Goal: Check status: Check status

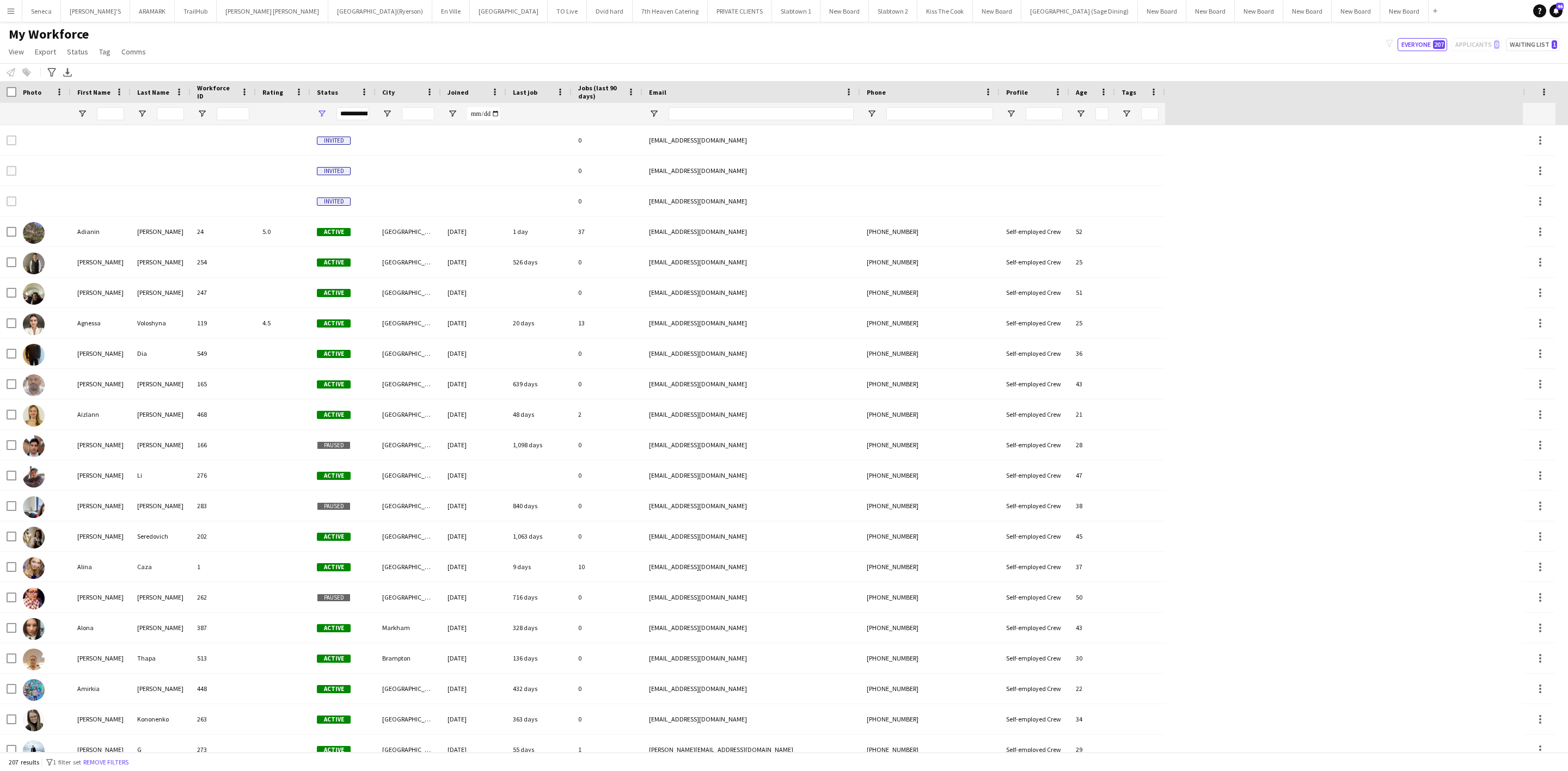
click at [8, 13] on app-icon "Menu" at bounding box center [11, 11] width 9 height 9
click at [161, 107] on link "Approvals" at bounding box center [164, 102] width 109 height 22
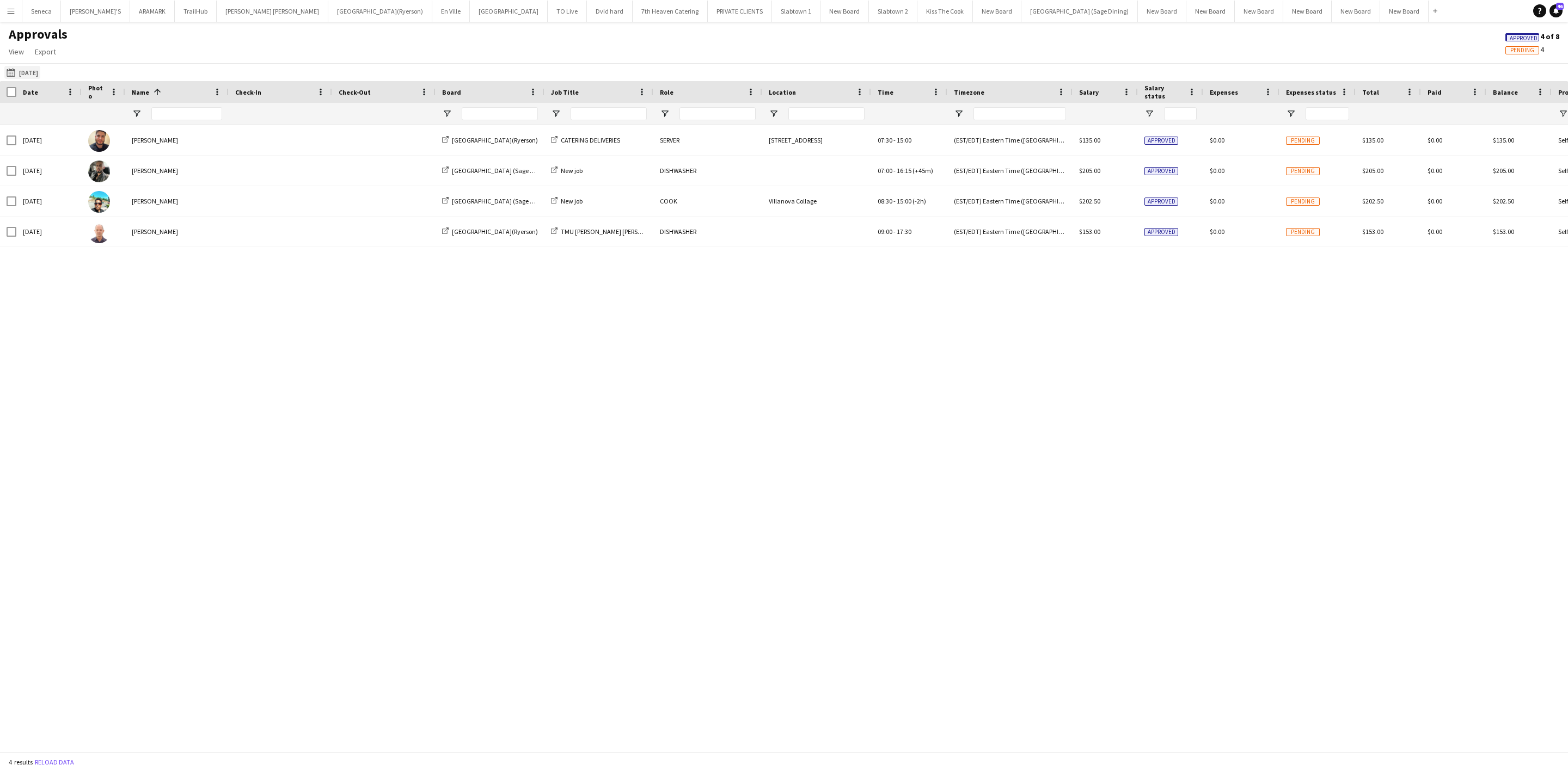
click at [31, 71] on button "[DATE] [DATE]" at bounding box center [22, 72] width 36 height 13
click at [118, 200] on span "18" at bounding box center [113, 199] width 13 height 13
click at [152, 253] on button "Apply" at bounding box center [147, 251] width 40 height 22
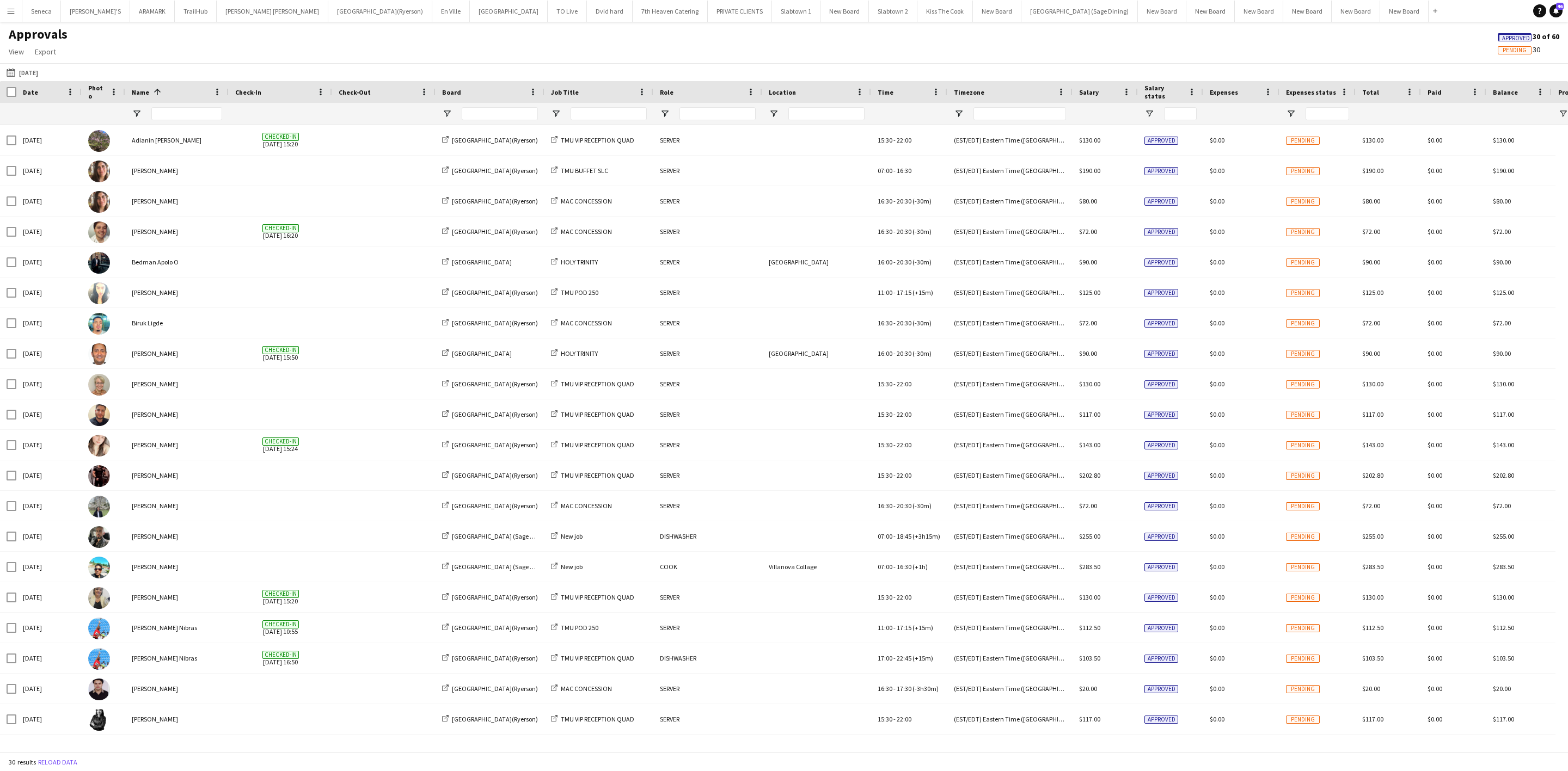
click at [477, 101] on div "Board" at bounding box center [490, 91] width 96 height 22
click at [789, 91] on span "Location" at bounding box center [783, 92] width 27 height 8
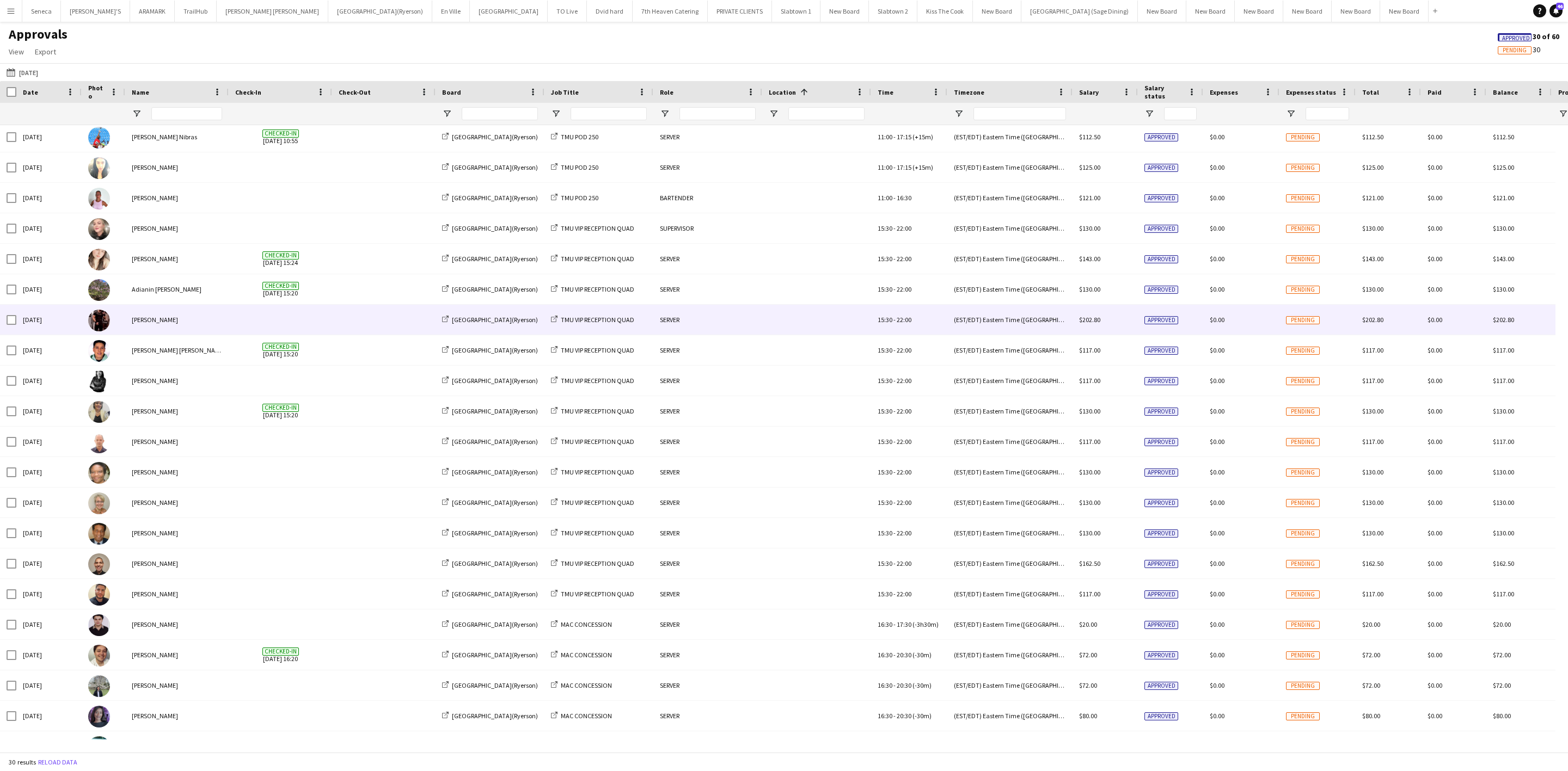
scroll to position [82, 0]
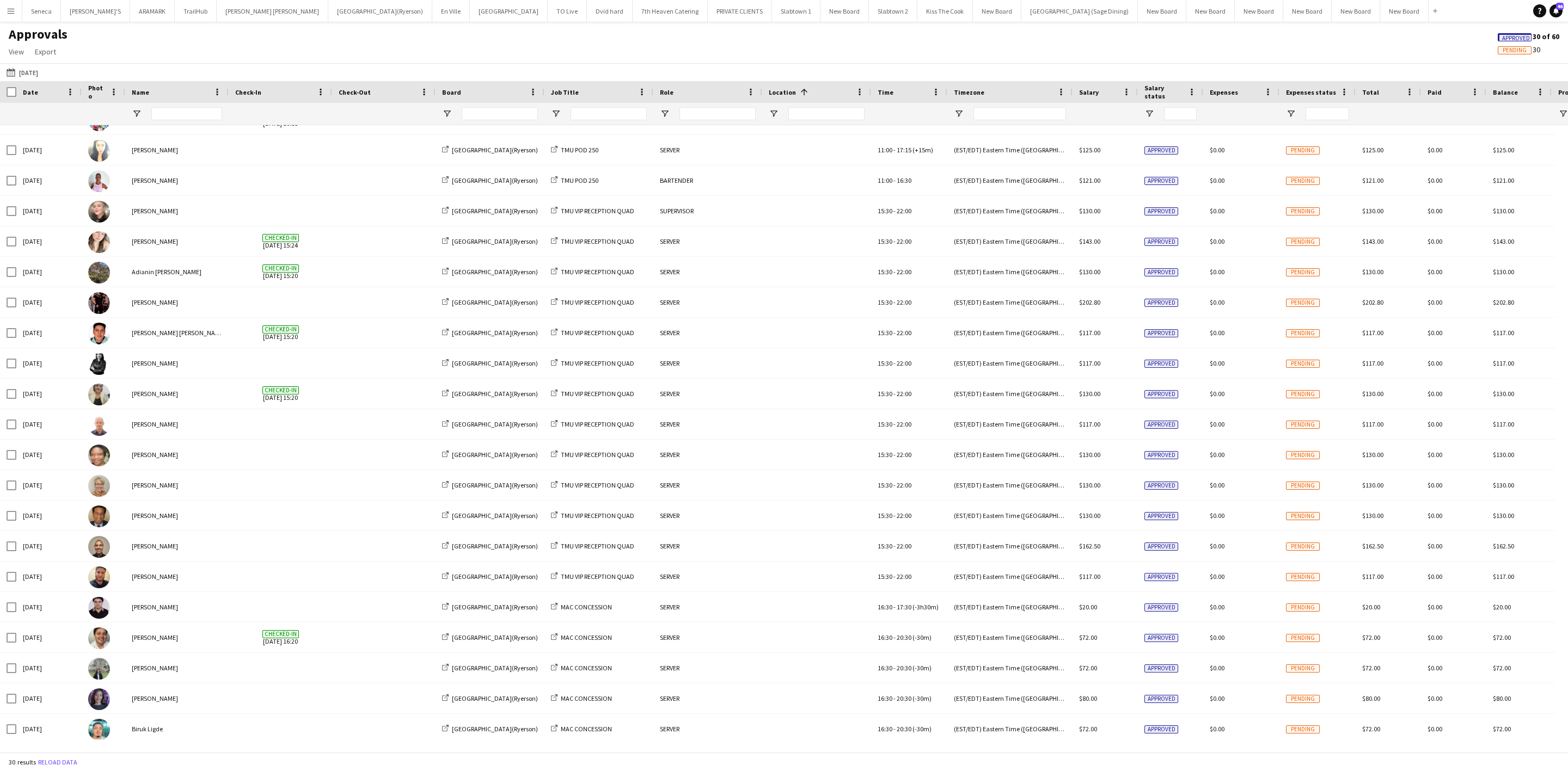
click at [774, 87] on div "Location 1" at bounding box center [810, 92] width 83 height 16
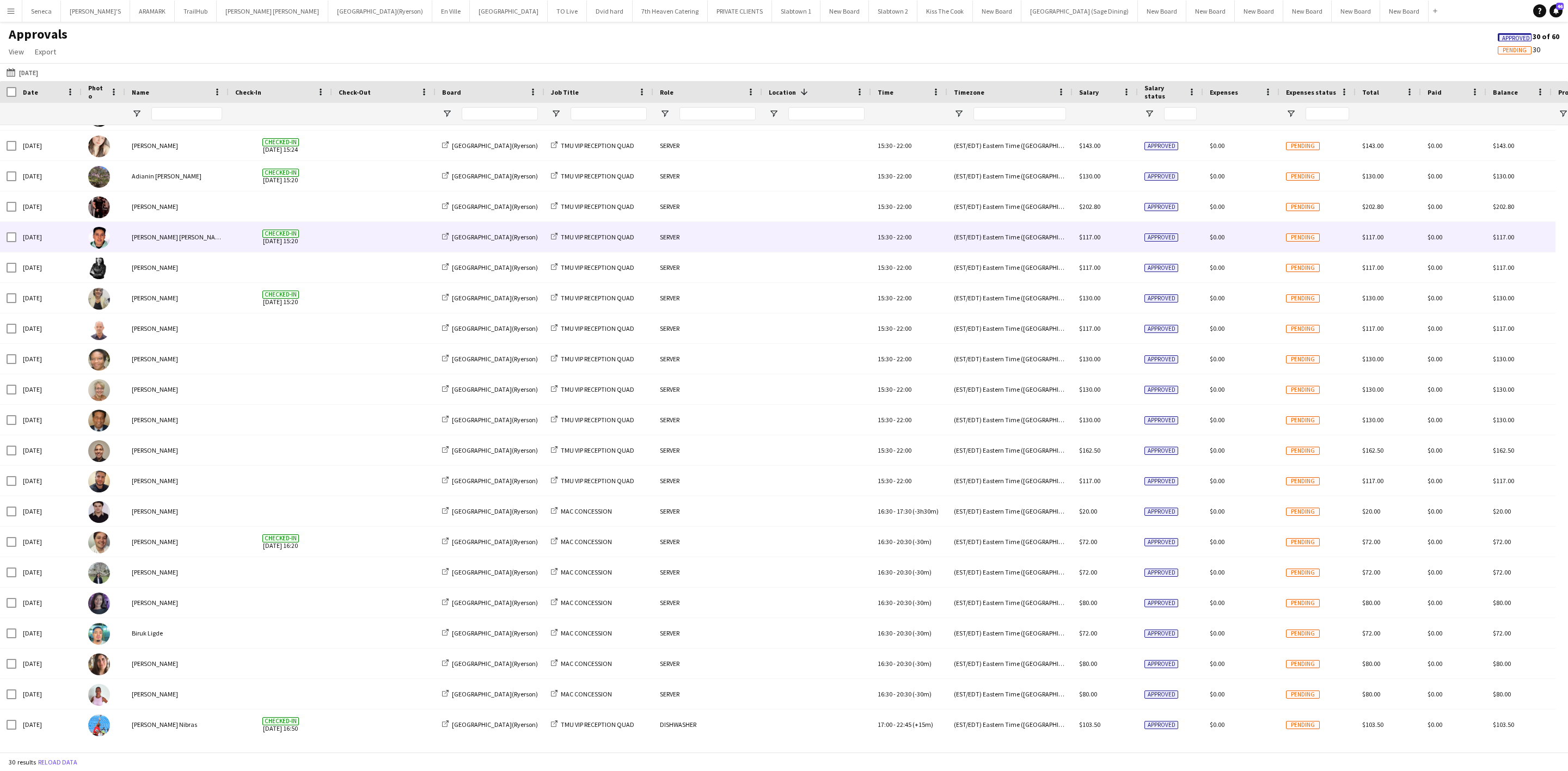
scroll to position [0, 0]
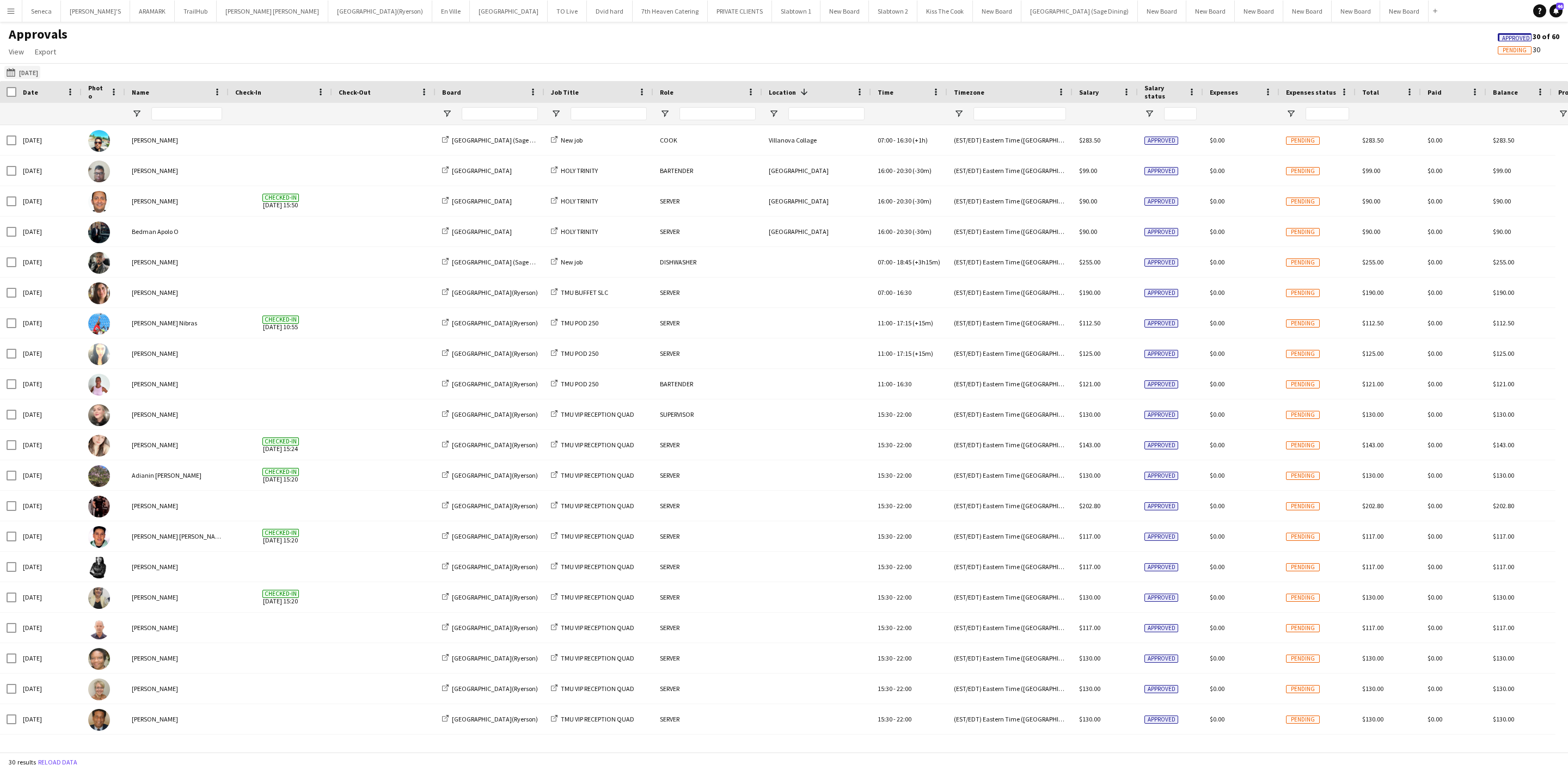
click at [31, 67] on button "[DATE] [DATE]" at bounding box center [22, 72] width 36 height 13
click at [165, 45] on div "Approvals View Customise view Customise filters Reset Filters Reset View Reset …" at bounding box center [784, 44] width 1568 height 37
click at [40, 73] on button "[DATE] [DATE]" at bounding box center [22, 72] width 36 height 13
click at [103, 195] on span "17" at bounding box center [99, 199] width 13 height 13
click at [10, 12] on app-icon "Menu" at bounding box center [11, 11] width 9 height 9
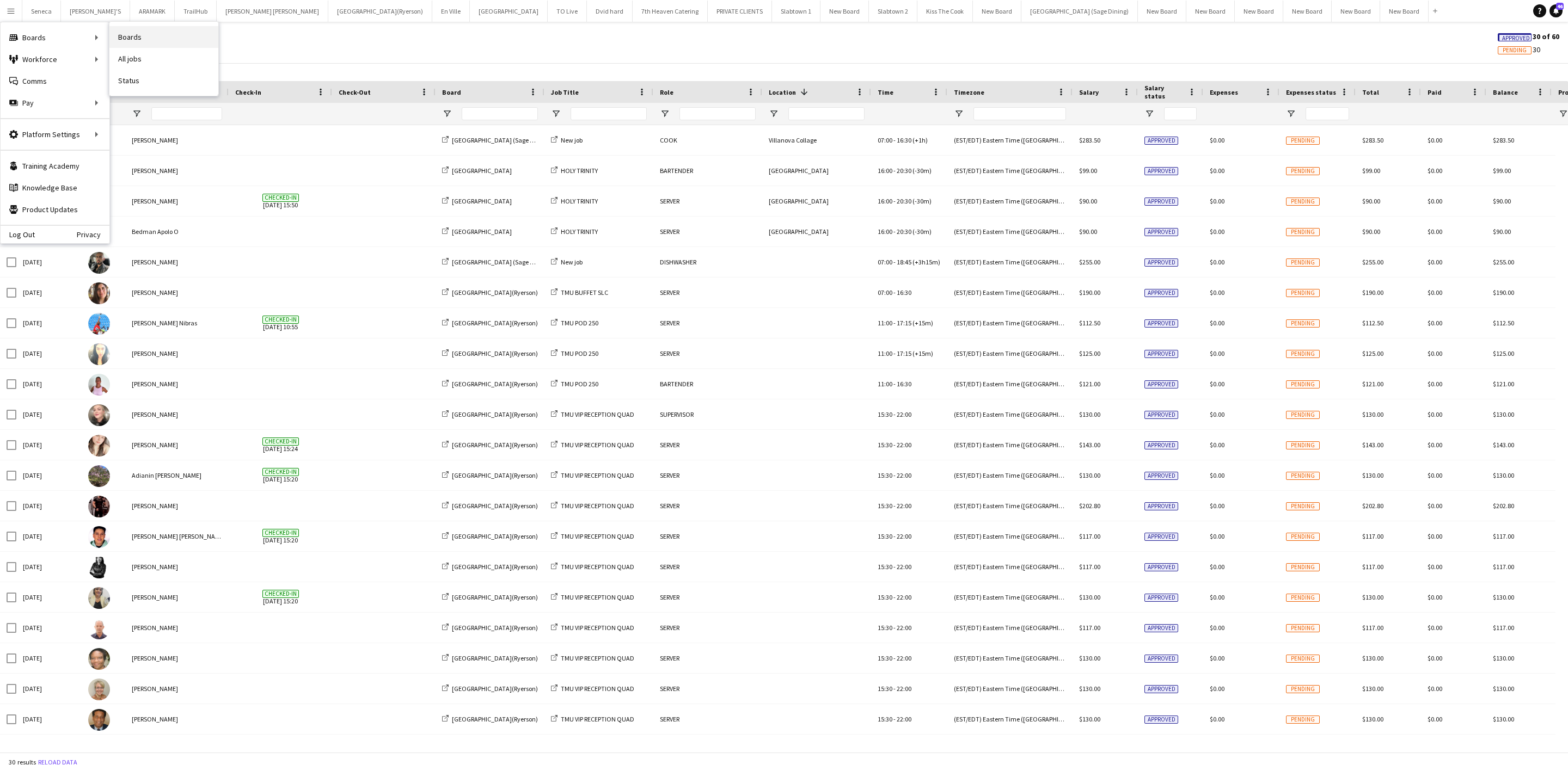
click at [125, 39] on link "Boards" at bounding box center [164, 37] width 109 height 22
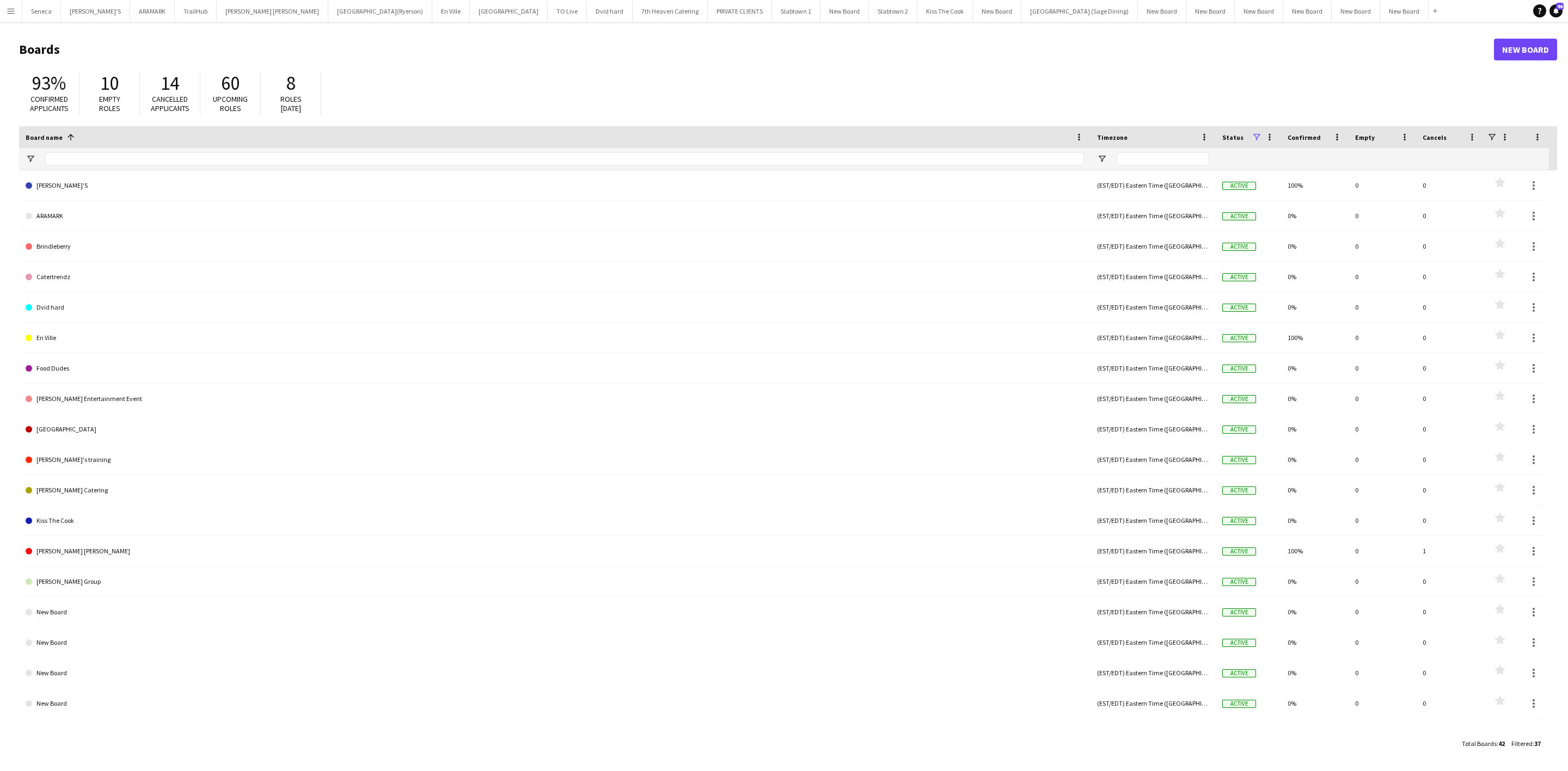
click at [15, 7] on button "Menu" at bounding box center [10, 10] width 22 height 22
click at [157, 101] on link "Approvals" at bounding box center [164, 102] width 109 height 22
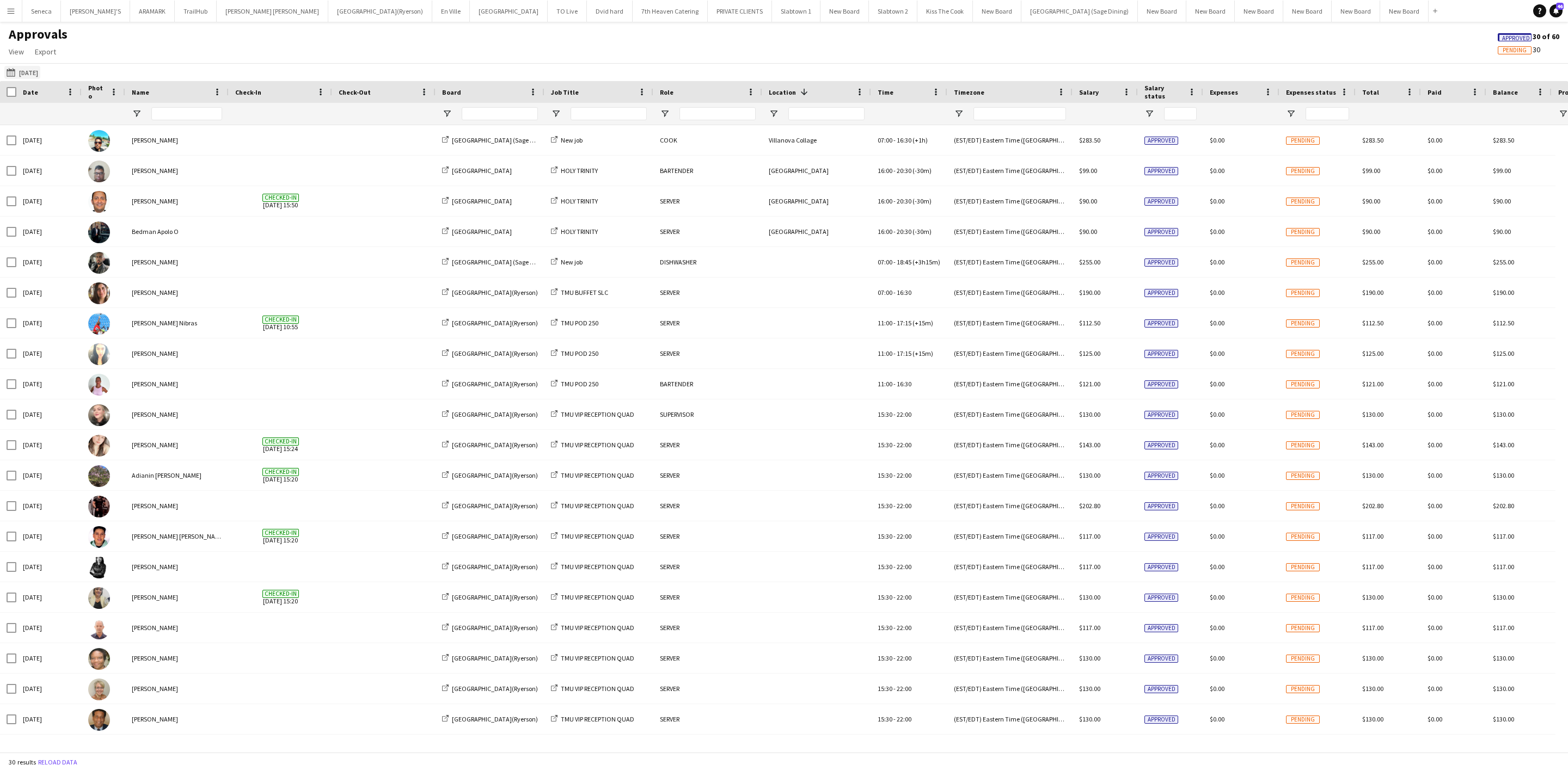
click at [31, 71] on button "[DATE] [DATE]" at bounding box center [22, 72] width 36 height 13
click at [103, 196] on span "17" at bounding box center [99, 199] width 13 height 13
click at [150, 249] on button "Apply" at bounding box center [147, 251] width 40 height 22
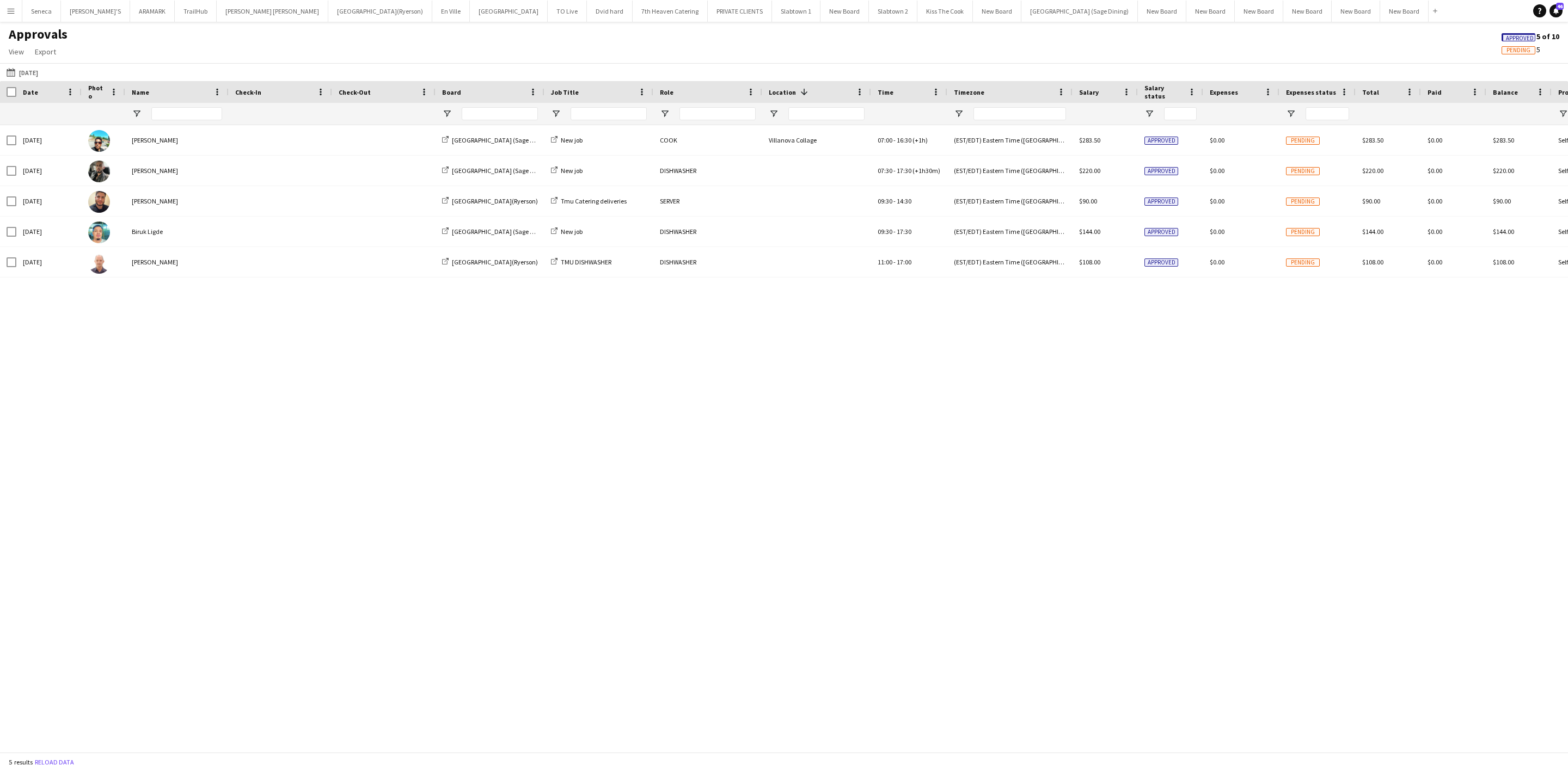
click at [447, 90] on span "Board" at bounding box center [451, 92] width 19 height 8
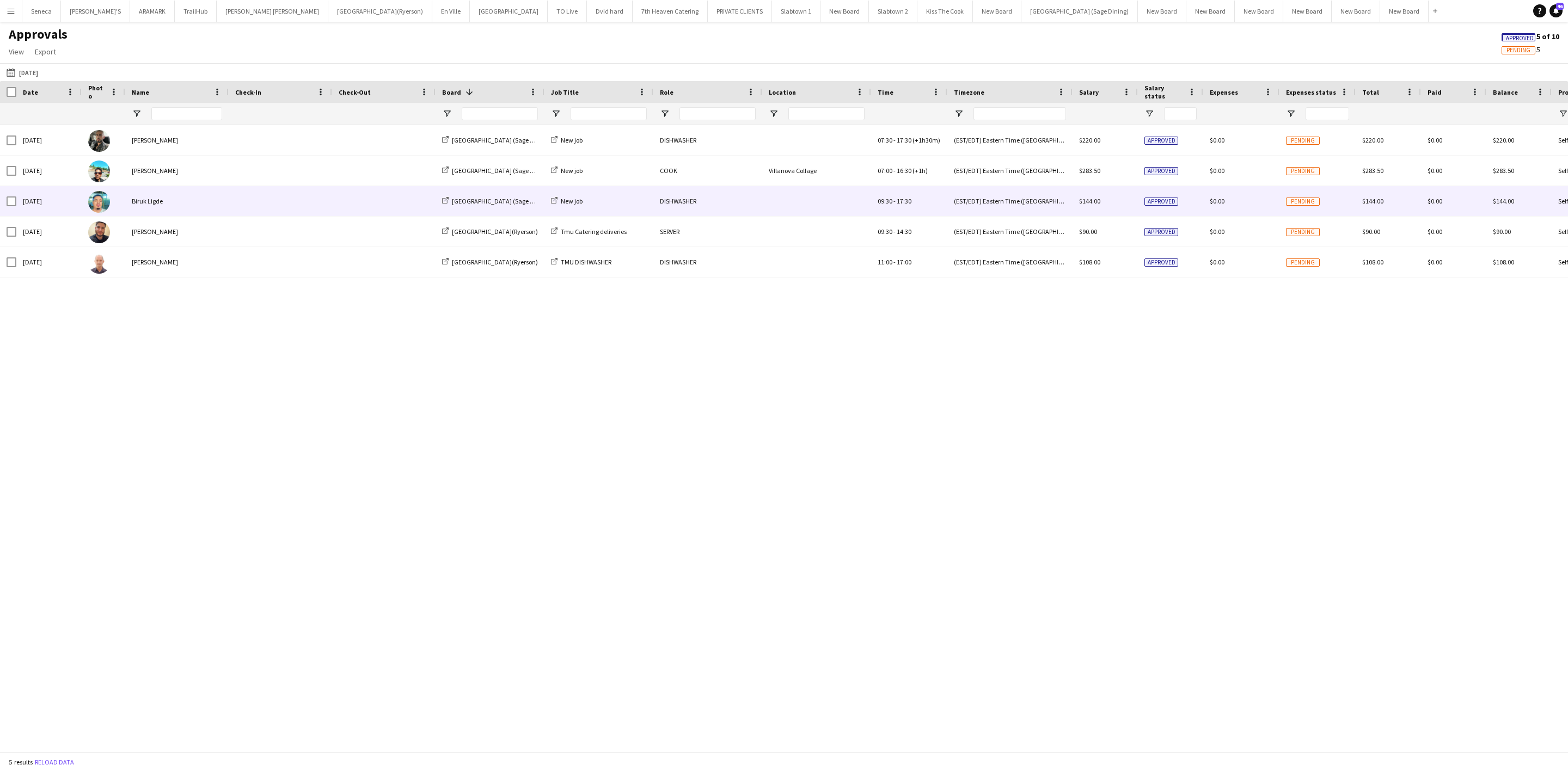
click at [95, 198] on img at bounding box center [99, 201] width 22 height 22
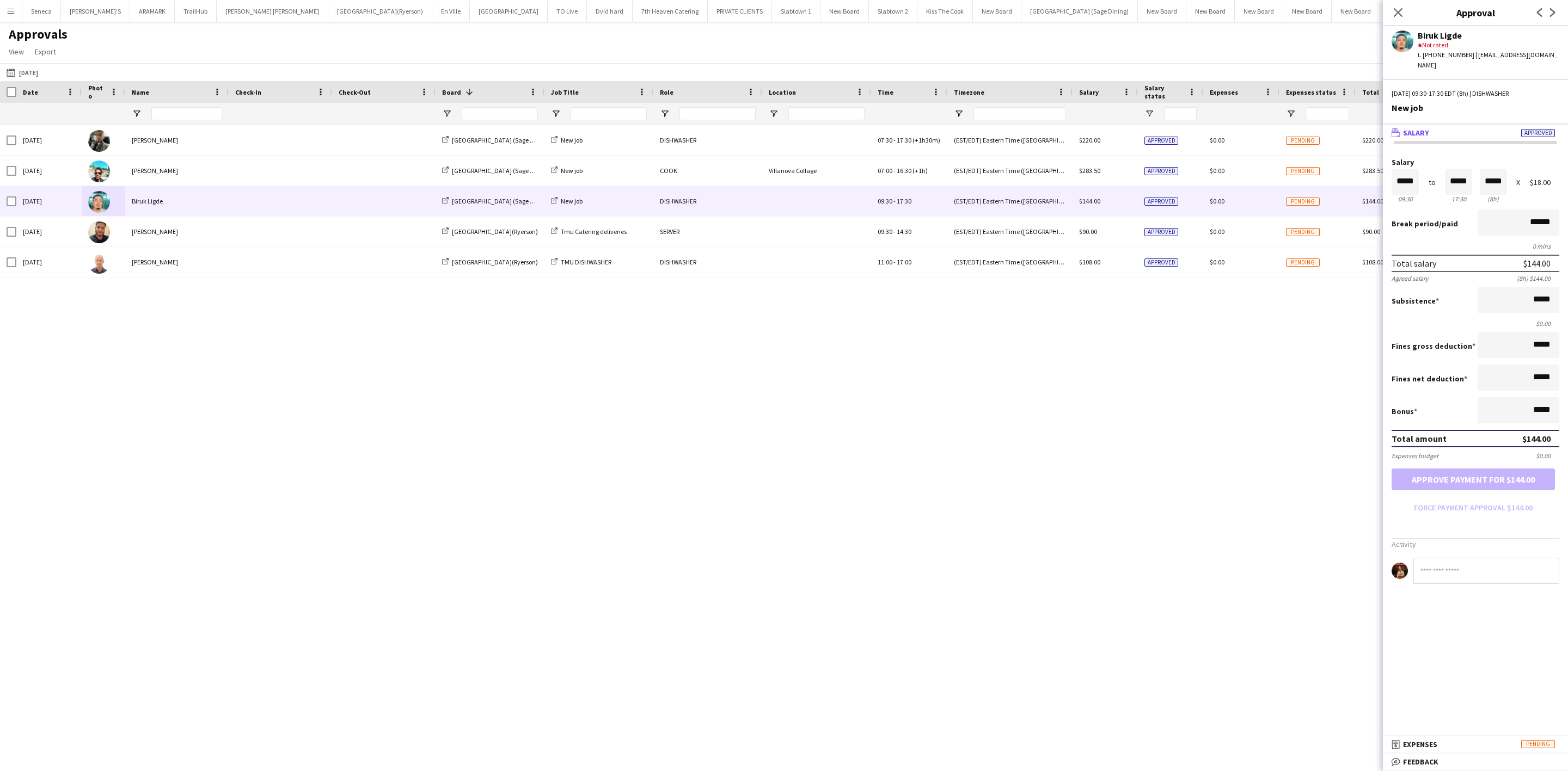
click at [1277, 345] on div "[DATE] [PERSON_NAME] [GEOGRAPHIC_DATA] (Sage Dining) New job COOK [GEOGRAPHIC_D…" at bounding box center [784, 432] width 1568 height 615
click at [1397, 13] on icon at bounding box center [1398, 12] width 10 height 10
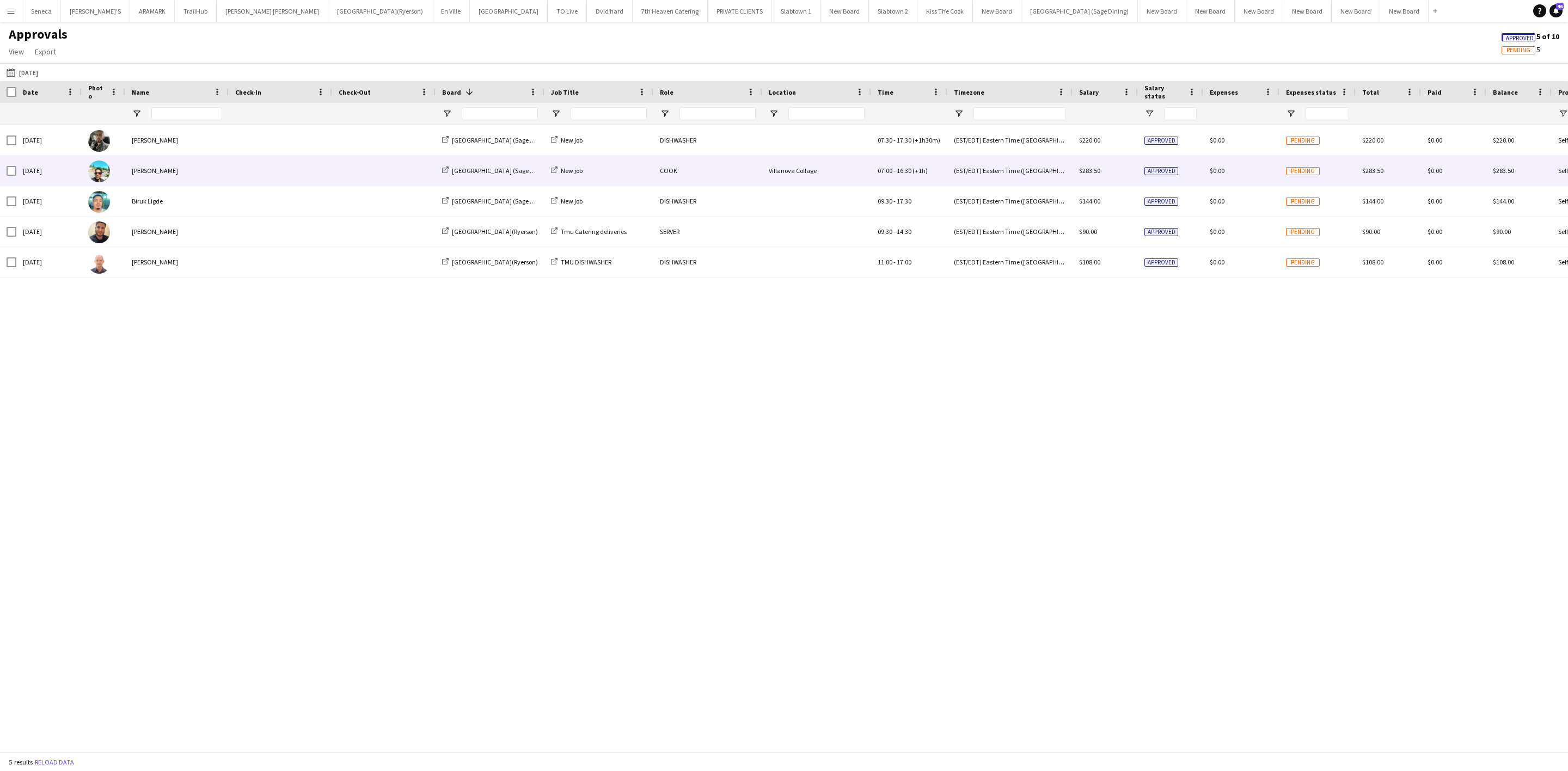
click at [213, 159] on div "[PERSON_NAME]" at bounding box center [177, 171] width 103 height 30
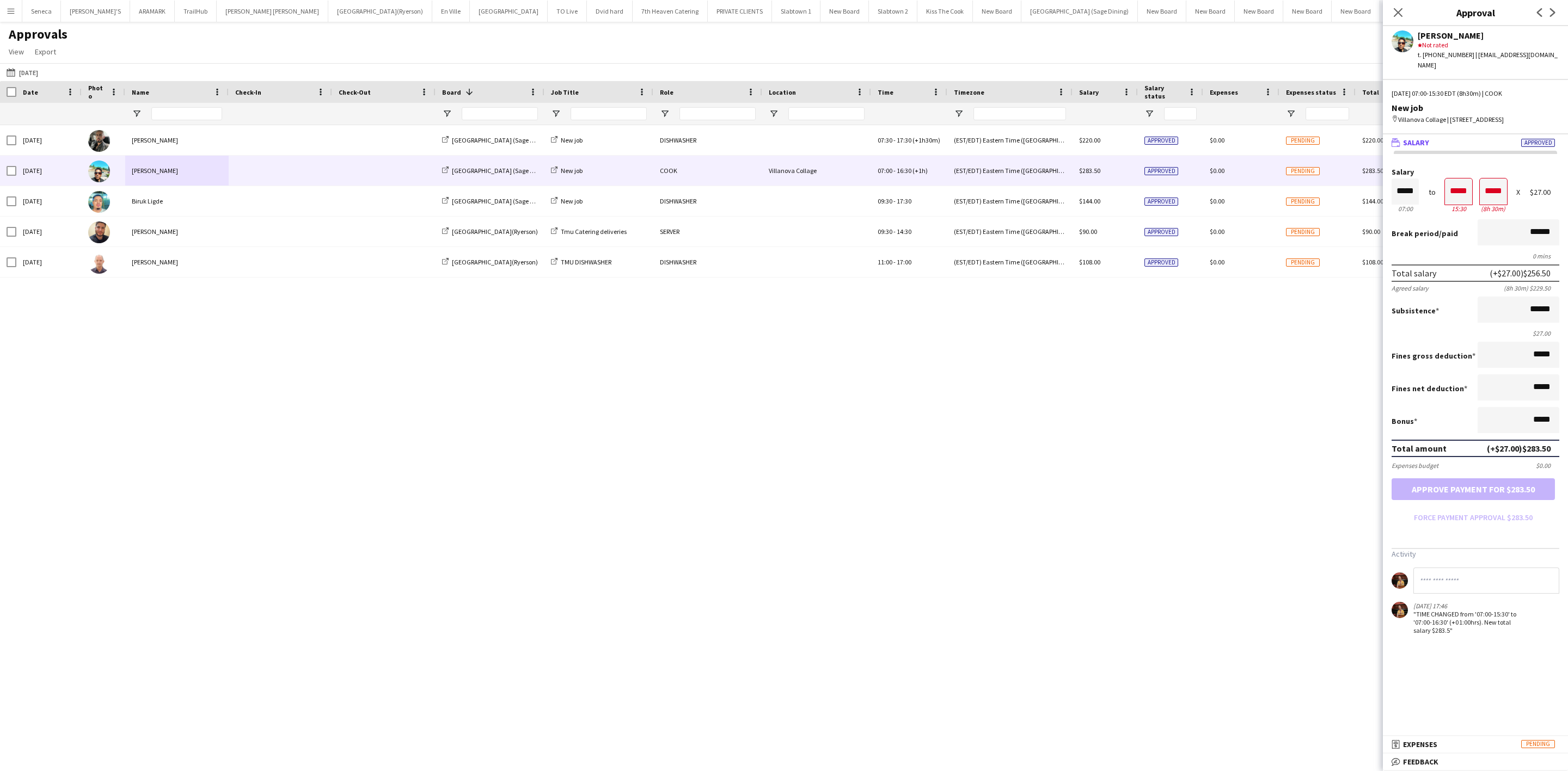
drag, startPoint x: 196, startPoint y: 364, endPoint x: 177, endPoint y: 223, distance: 142.3
click at [196, 363] on div "[DATE] [PERSON_NAME] [GEOGRAPHIC_DATA] (Sage Dining) New job COOK [GEOGRAPHIC_D…" at bounding box center [784, 432] width 1568 height 615
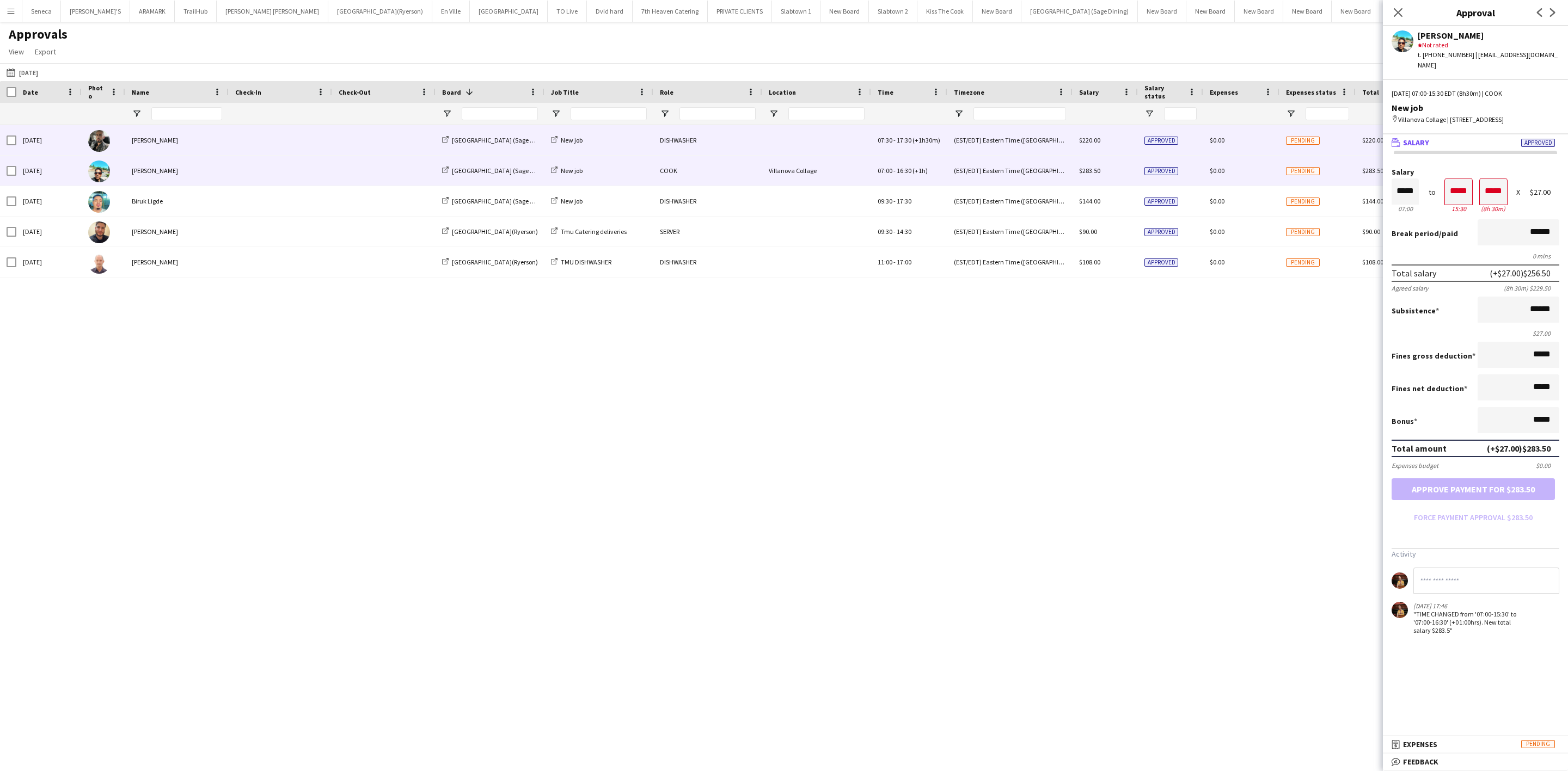
click at [141, 147] on div "[PERSON_NAME]" at bounding box center [177, 140] width 103 height 30
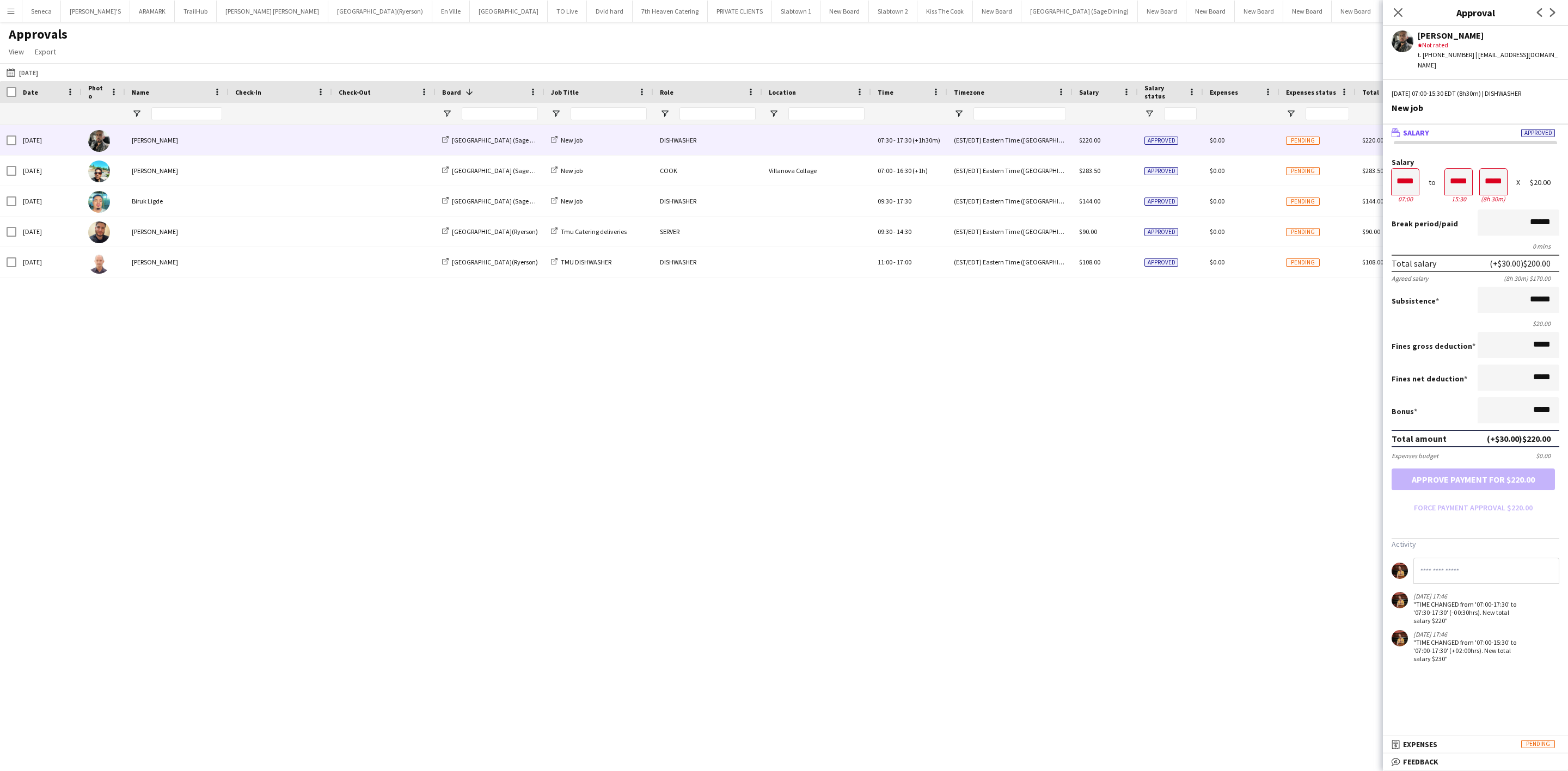
click at [346, 469] on div "[DATE] [PERSON_NAME] [GEOGRAPHIC_DATA] (Sage Dining) New job COOK [GEOGRAPHIC_D…" at bounding box center [784, 432] width 1568 height 615
click at [1399, 9] on icon "Close pop-in" at bounding box center [1398, 12] width 10 height 10
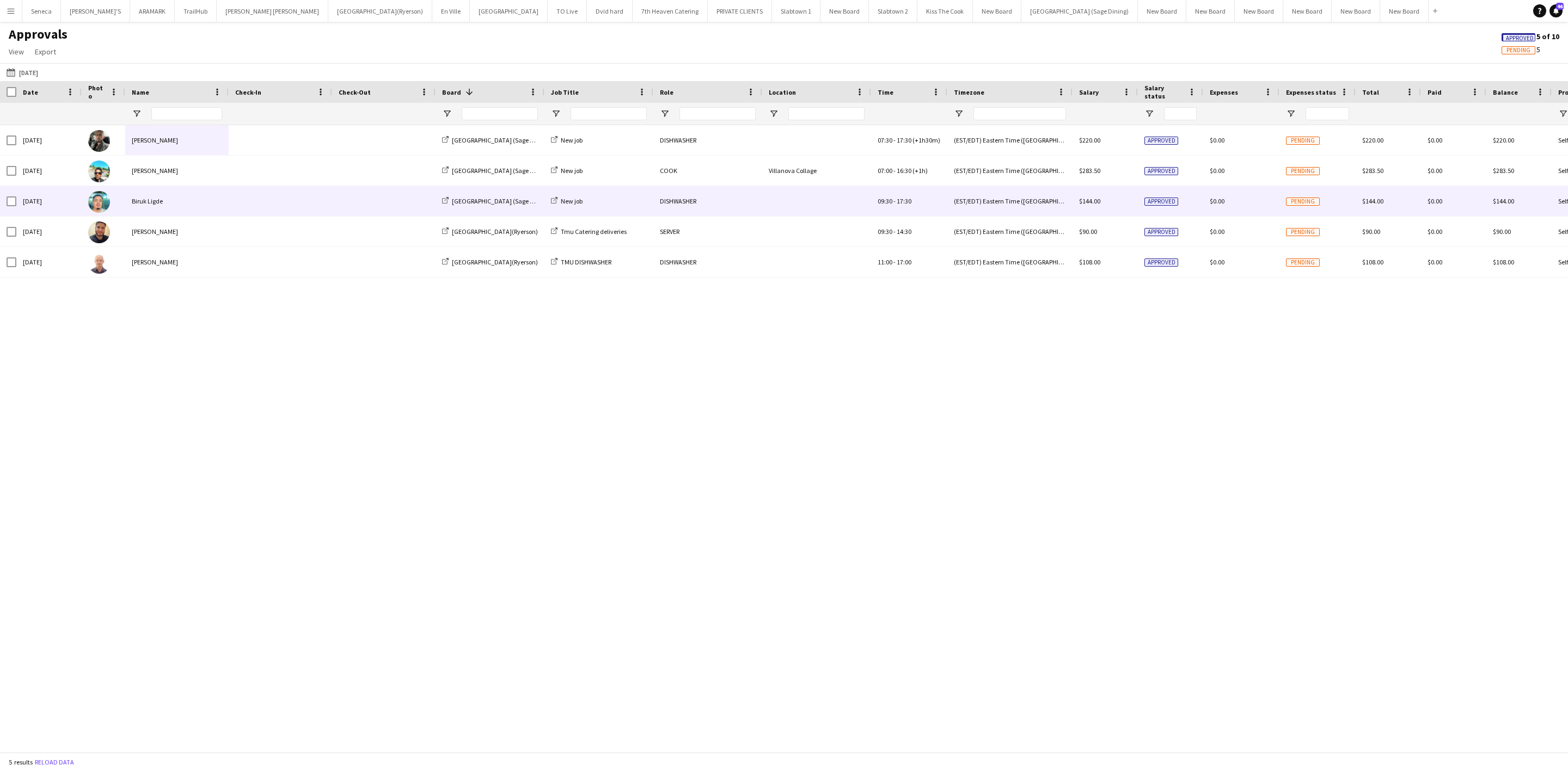
click at [97, 201] on img at bounding box center [99, 201] width 22 height 22
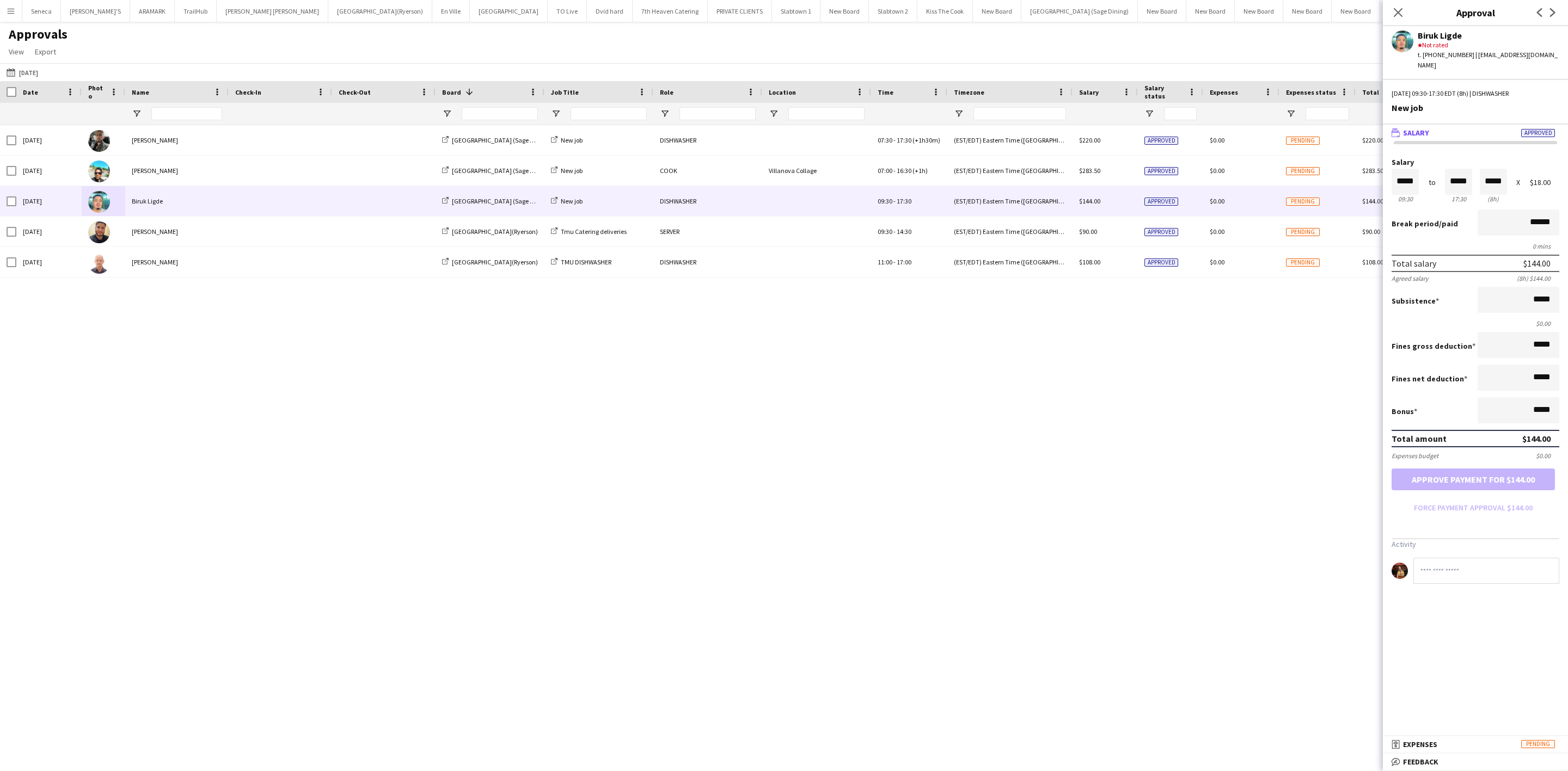
click at [1403, 41] on app-user-avatar at bounding box center [1402, 41] width 22 height 22
click at [1397, 10] on icon at bounding box center [1398, 12] width 10 height 10
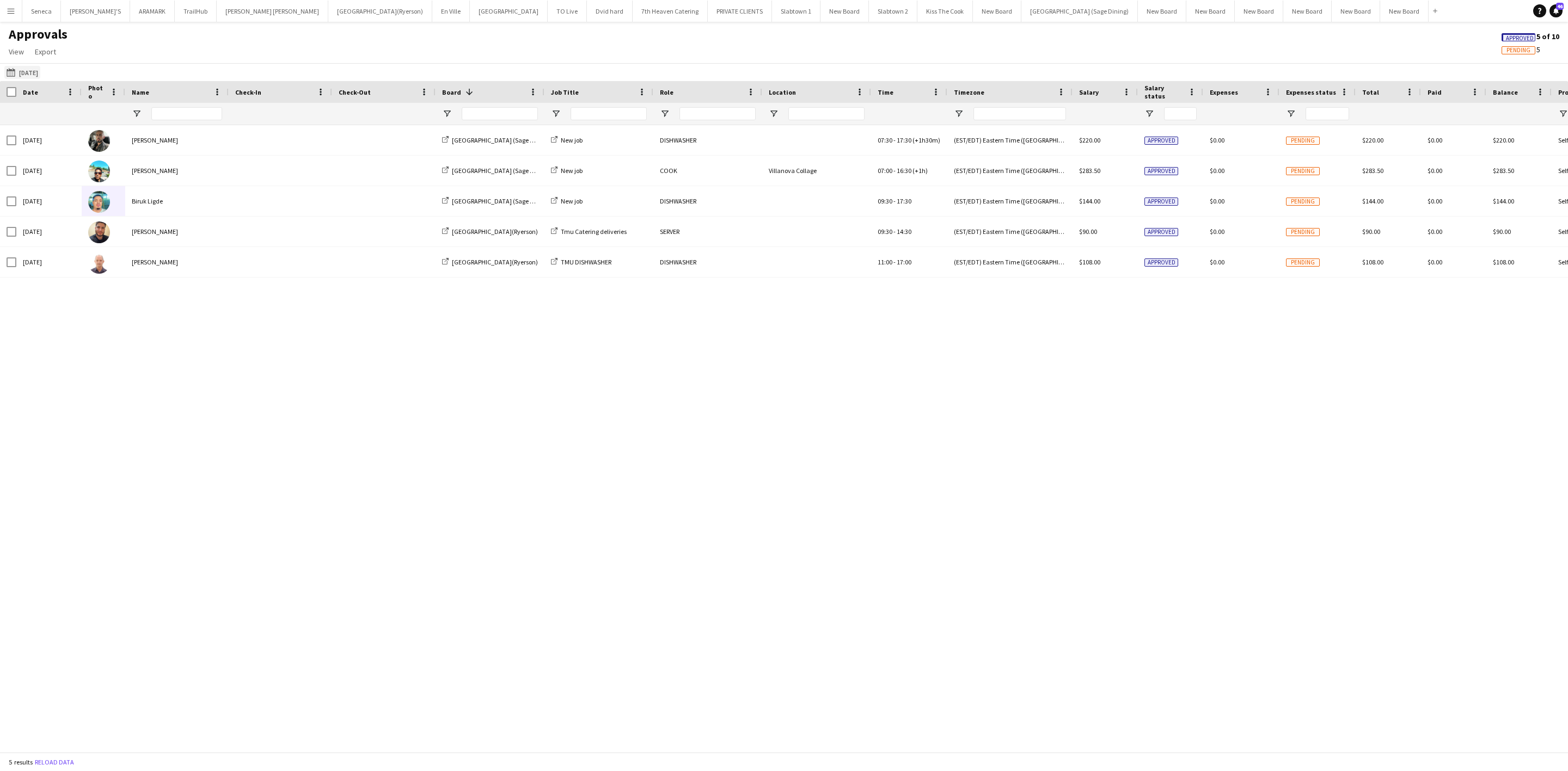
click at [40, 69] on button "[DATE] [DATE]" at bounding box center [22, 72] width 36 height 13
click at [117, 203] on span "18" at bounding box center [113, 199] width 13 height 13
click at [155, 249] on button "Apply" at bounding box center [147, 251] width 40 height 22
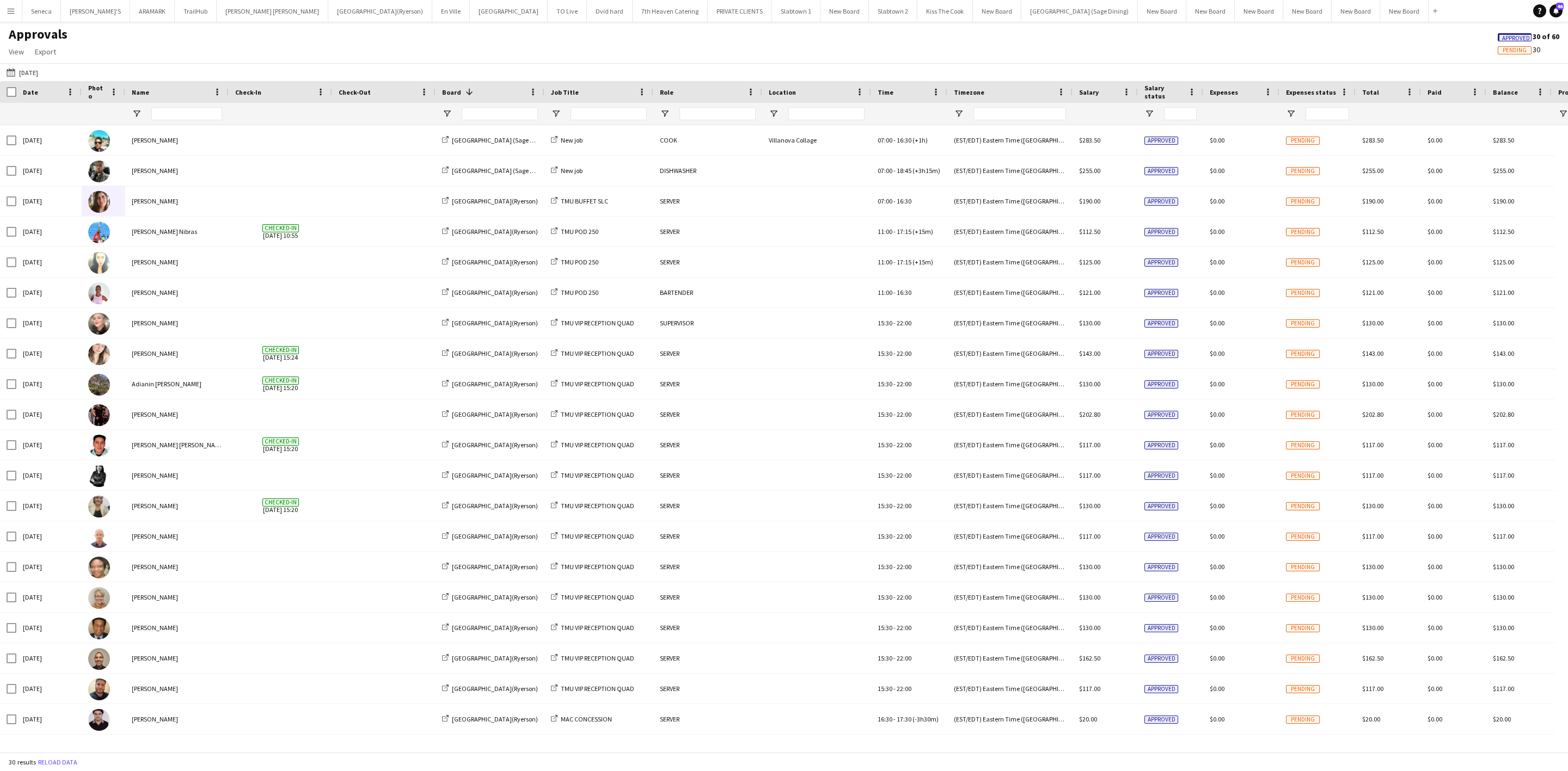
click at [459, 91] on div "Board 1" at bounding box center [483, 92] width 83 height 16
click at [459, 91] on span "Board" at bounding box center [451, 92] width 19 height 8
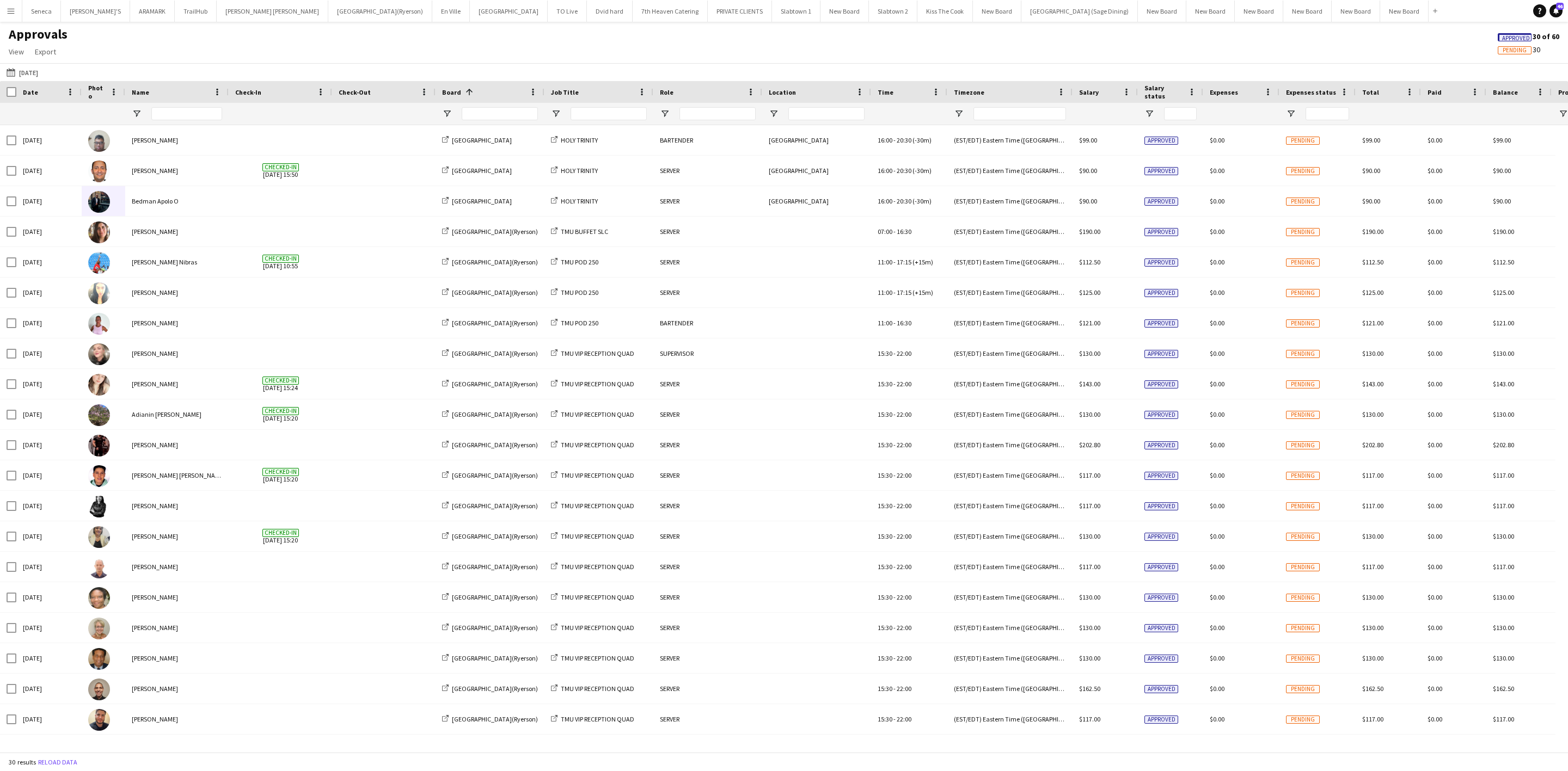
click at [461, 91] on span at bounding box center [467, 91] width 13 height 10
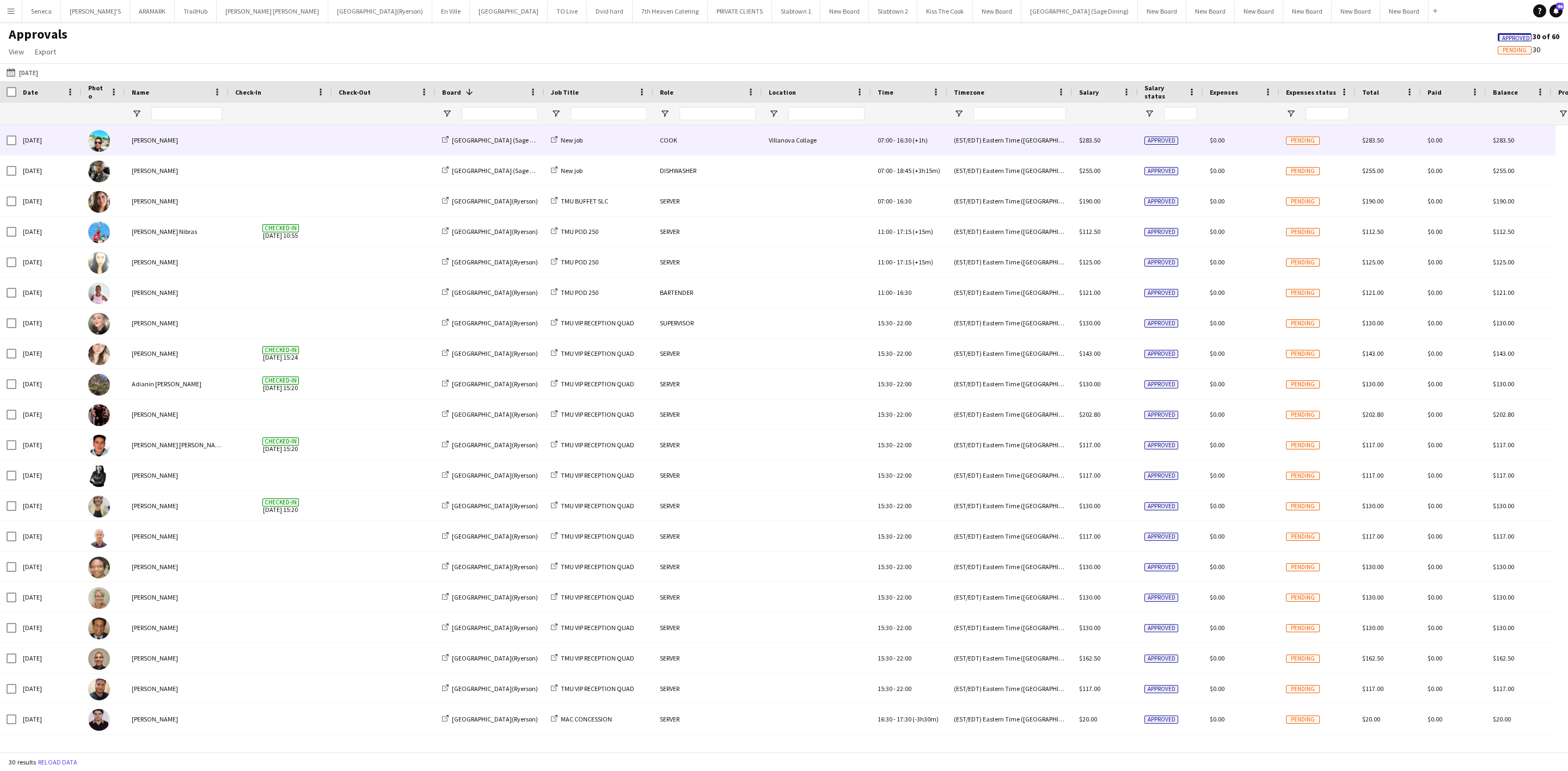
click at [298, 141] on span at bounding box center [280, 140] width 91 height 30
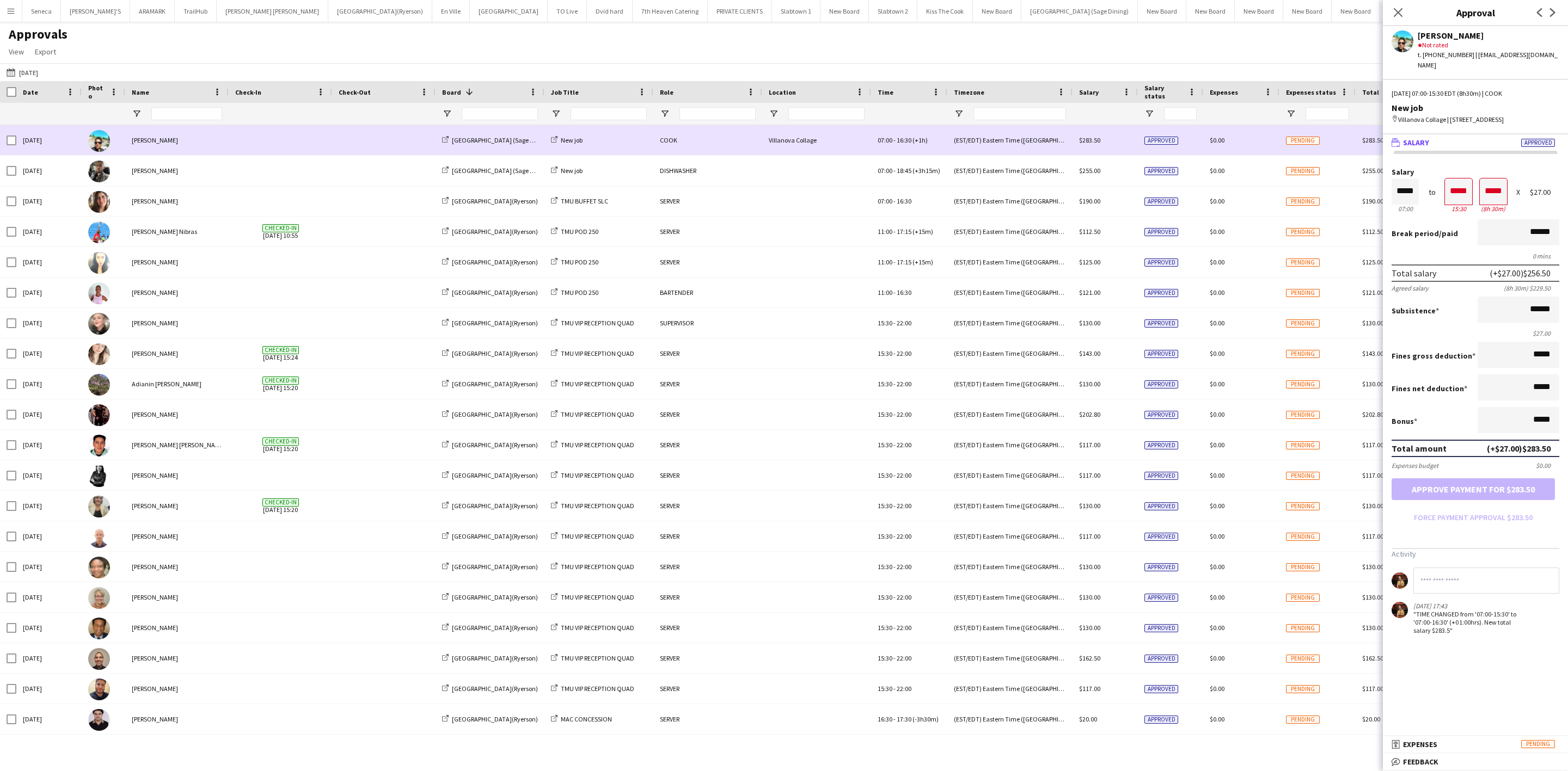
click at [303, 139] on span at bounding box center [280, 140] width 91 height 30
